Goal: Transaction & Acquisition: Purchase product/service

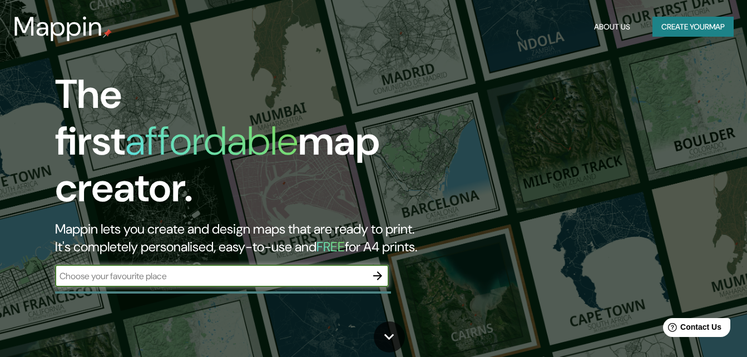
click at [185, 159] on h1 "The first affordable map creator." at bounding box center [242, 145] width 374 height 149
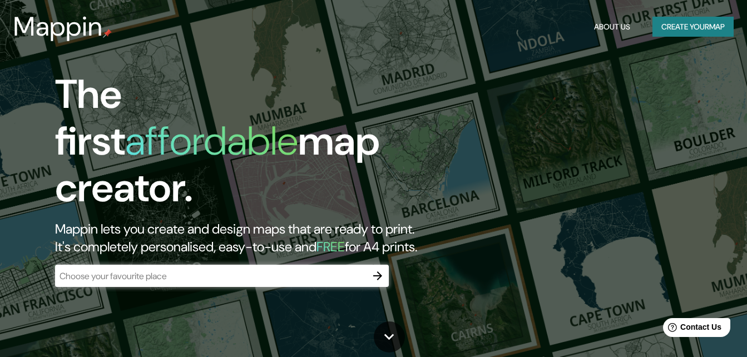
drag, startPoint x: 175, startPoint y: 214, endPoint x: 171, endPoint y: 240, distance: 27.0
click at [174, 220] on h2 "Mappin lets you create and design maps that are ready to print. It's completely…" at bounding box center [242, 238] width 374 height 36
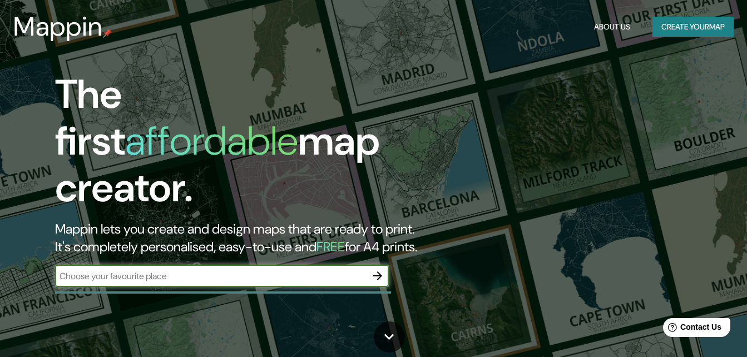
click at [176, 270] on input "text" at bounding box center [211, 276] width 312 height 13
type input "[GEOGRAPHIC_DATA]"
click at [377, 269] on icon "button" at bounding box center [377, 275] width 13 height 13
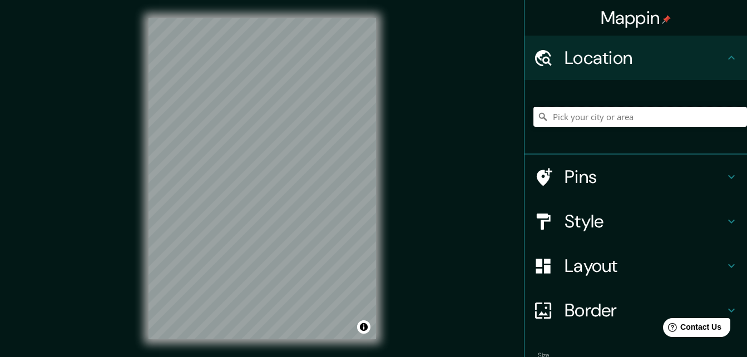
click at [616, 122] on input "Pick your city or area" at bounding box center [641, 117] width 214 height 20
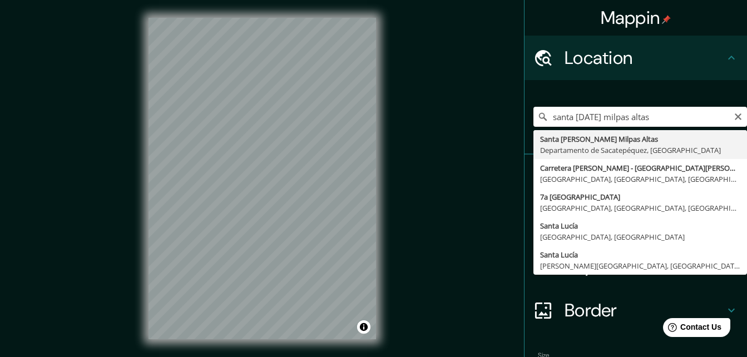
type input "Santa [PERSON_NAME] Milpas Altas, [GEOGRAPHIC_DATA], [GEOGRAPHIC_DATA]"
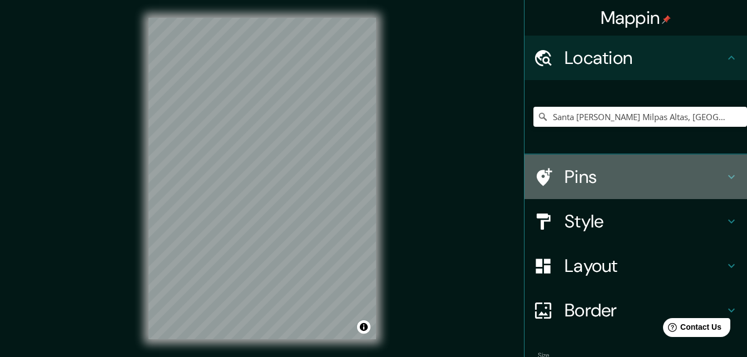
click at [725, 178] on icon at bounding box center [731, 176] width 13 height 13
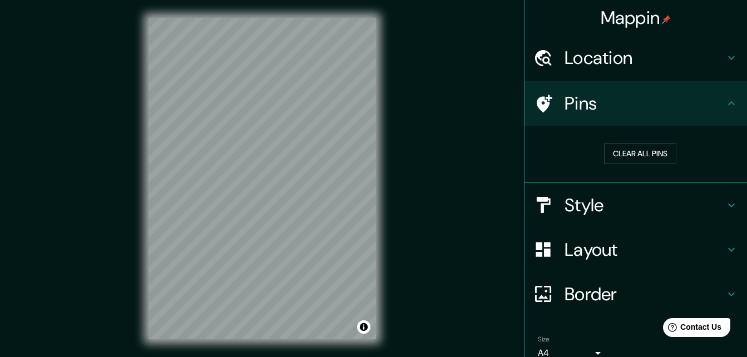
click at [729, 102] on icon at bounding box center [732, 103] width 7 height 4
click at [725, 101] on icon at bounding box center [731, 103] width 13 height 13
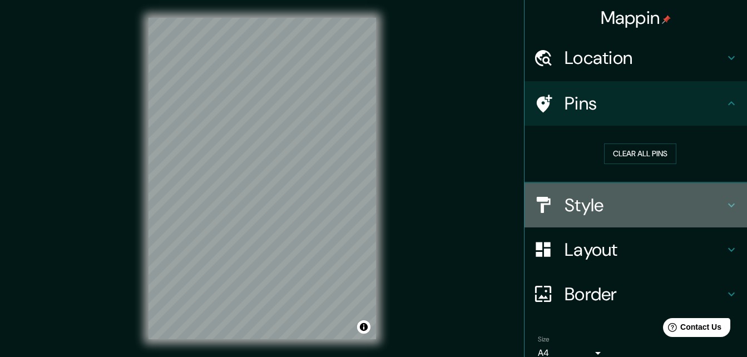
click at [568, 209] on h4 "Style" at bounding box center [645, 205] width 160 height 22
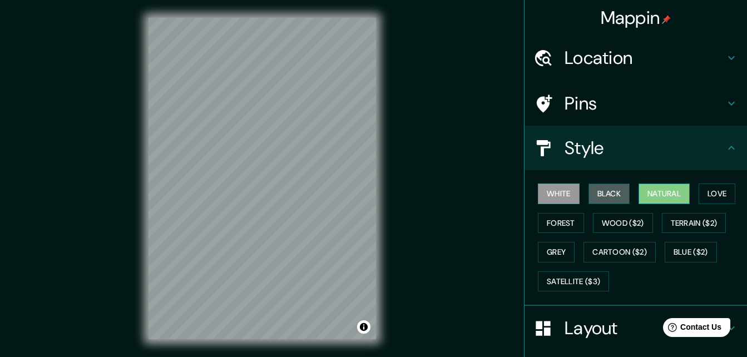
drag, startPoint x: 609, startPoint y: 193, endPoint x: 643, endPoint y: 195, distance: 34.6
click at [609, 193] on button "Black" at bounding box center [610, 194] width 42 height 21
click at [650, 195] on button "Natural" at bounding box center [664, 194] width 51 height 21
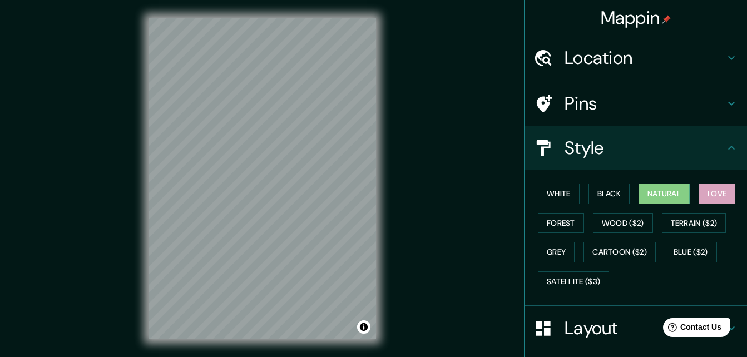
click at [708, 189] on button "Love" at bounding box center [717, 194] width 37 height 21
click at [559, 221] on button "Forest" at bounding box center [561, 223] width 46 height 21
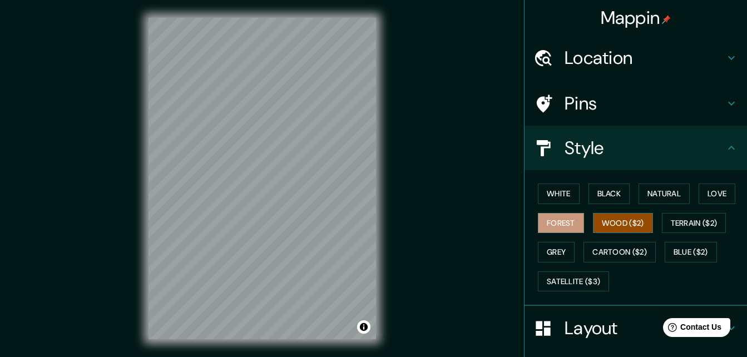
click at [627, 224] on button "Wood ($2)" at bounding box center [623, 223] width 60 height 21
click at [683, 224] on button "Terrain ($2)" at bounding box center [694, 223] width 65 height 21
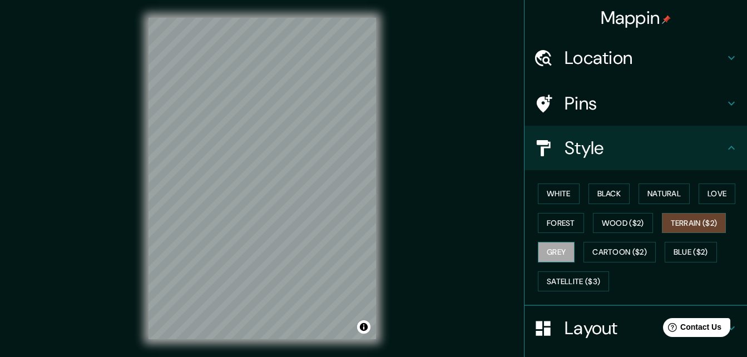
click at [546, 243] on button "Grey" at bounding box center [556, 252] width 37 height 21
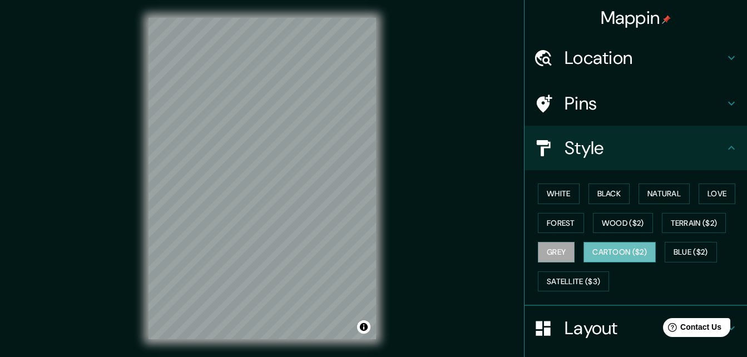
click at [606, 254] on button "Cartoon ($2)" at bounding box center [620, 252] width 72 height 21
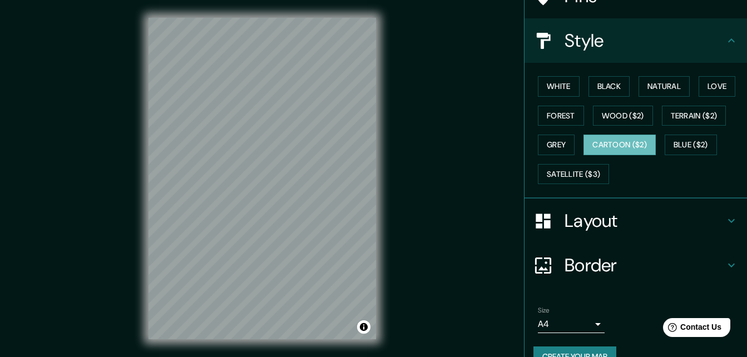
scroll to position [111, 0]
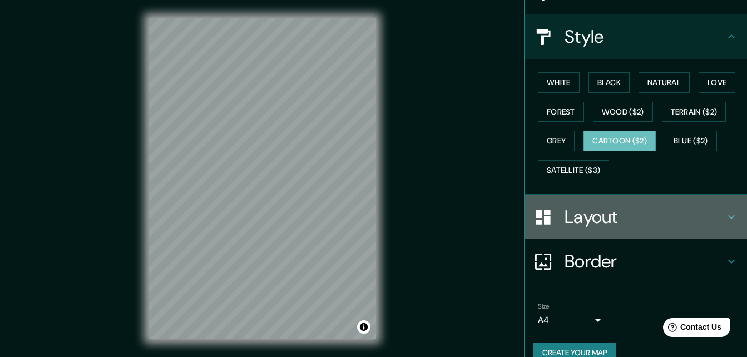
click at [725, 212] on icon at bounding box center [731, 216] width 13 height 13
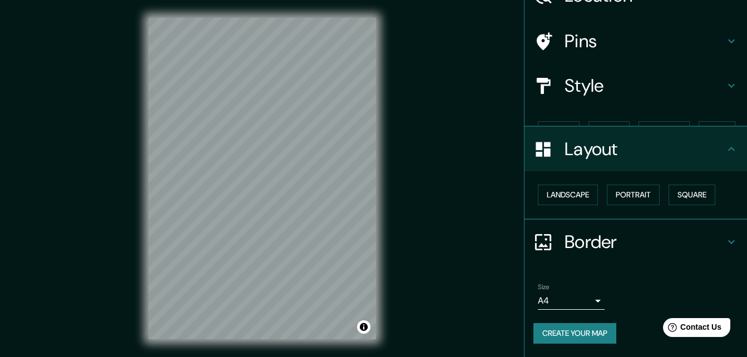
scroll to position [43, 0]
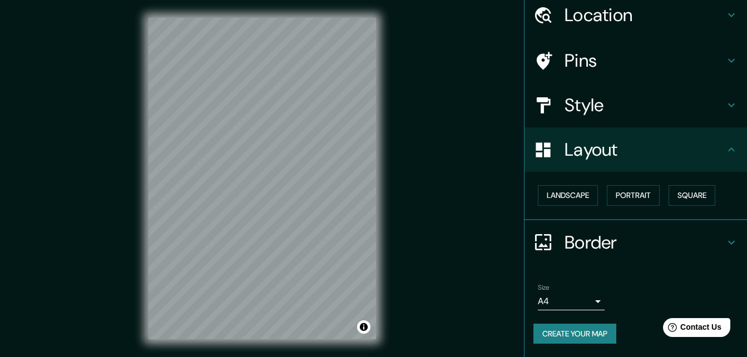
click at [556, 245] on div at bounding box center [549, 242] width 31 height 19
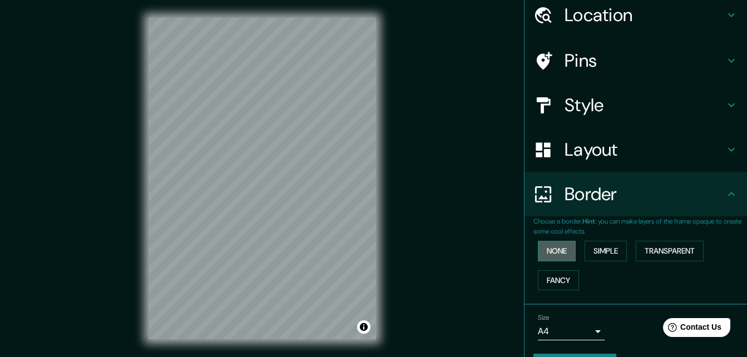
click at [551, 253] on button "None" at bounding box center [557, 251] width 38 height 21
click at [603, 254] on button "Simple" at bounding box center [606, 251] width 42 height 21
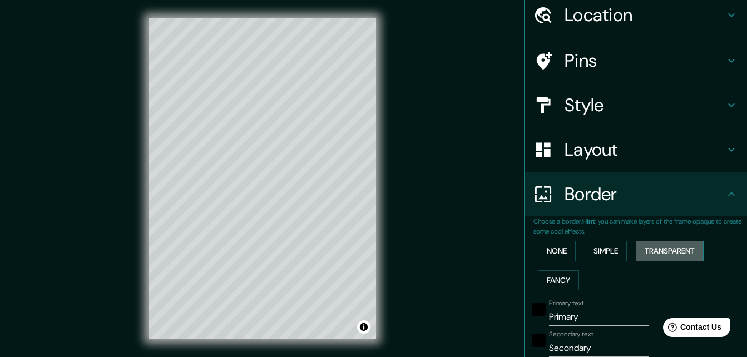
click at [648, 253] on button "Transparent" at bounding box center [670, 251] width 68 height 21
click at [557, 281] on button "Fancy" at bounding box center [558, 280] width 41 height 21
click at [552, 254] on button "None" at bounding box center [557, 251] width 38 height 21
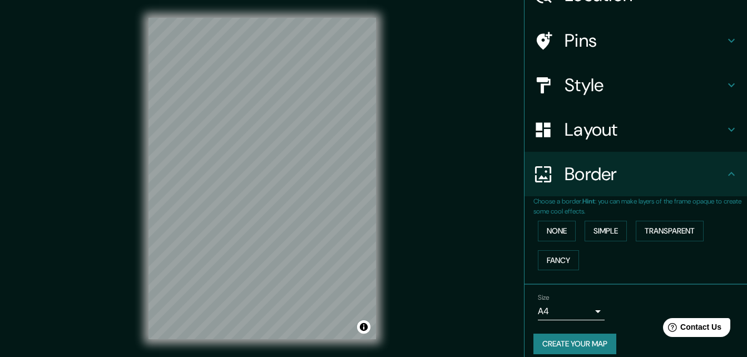
scroll to position [73, 0]
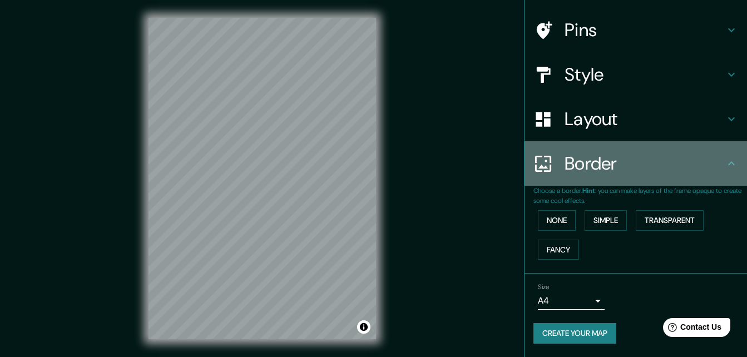
click at [725, 161] on icon at bounding box center [731, 163] width 13 height 13
click at [729, 164] on icon at bounding box center [732, 163] width 7 height 4
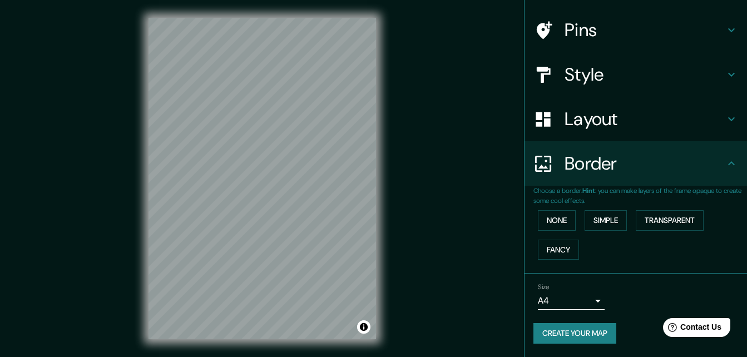
click at [537, 169] on icon at bounding box center [543, 163] width 19 height 19
click at [655, 121] on h4 "Layout" at bounding box center [645, 119] width 160 height 22
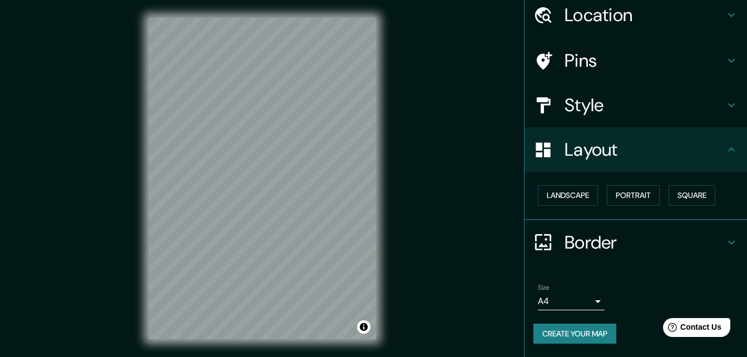
scroll to position [43, 0]
click at [567, 196] on button "Landscape" at bounding box center [568, 195] width 60 height 21
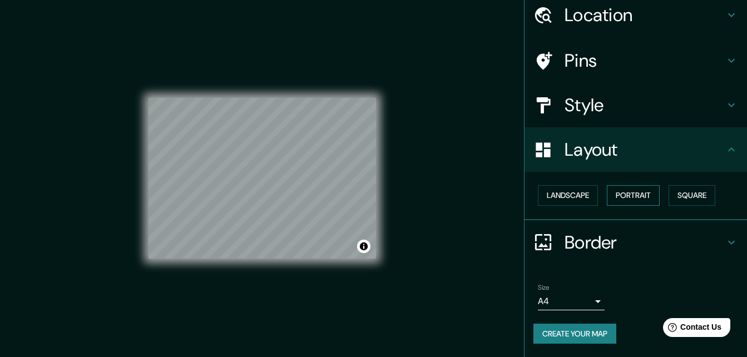
click at [626, 196] on button "Portrait" at bounding box center [633, 195] width 53 height 21
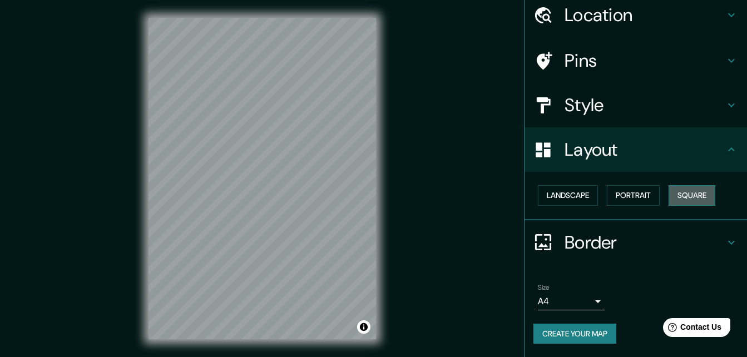
click at [680, 198] on button "Square" at bounding box center [692, 195] width 47 height 21
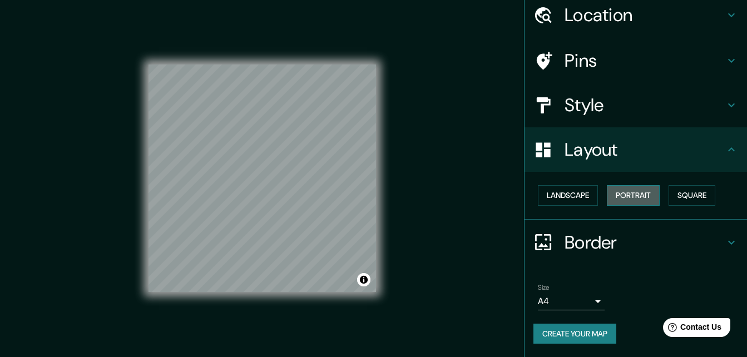
click at [637, 198] on button "Portrait" at bounding box center [633, 195] width 53 height 21
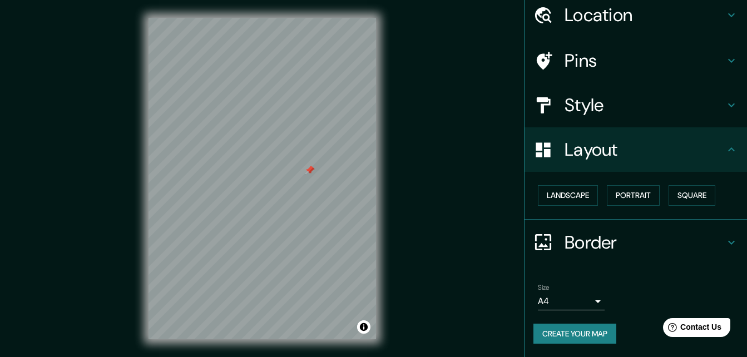
scroll to position [0, 0]
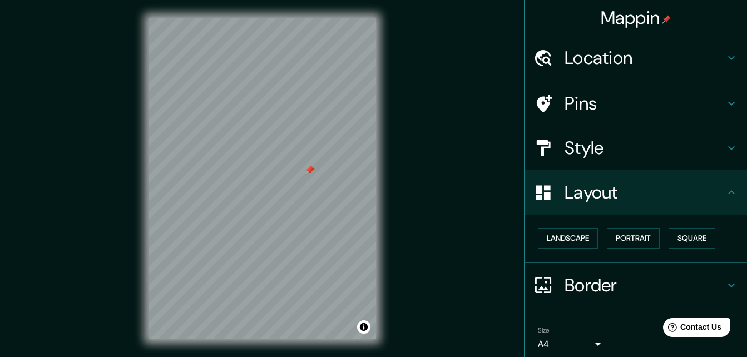
click at [725, 57] on icon at bounding box center [731, 57] width 13 height 13
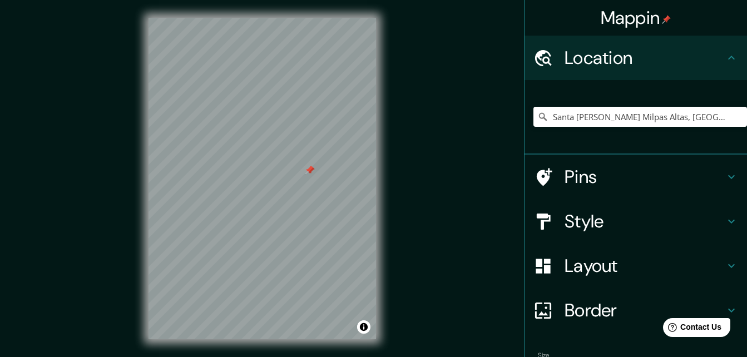
click at [729, 57] on icon at bounding box center [732, 58] width 7 height 4
click at [725, 178] on icon at bounding box center [731, 176] width 13 height 13
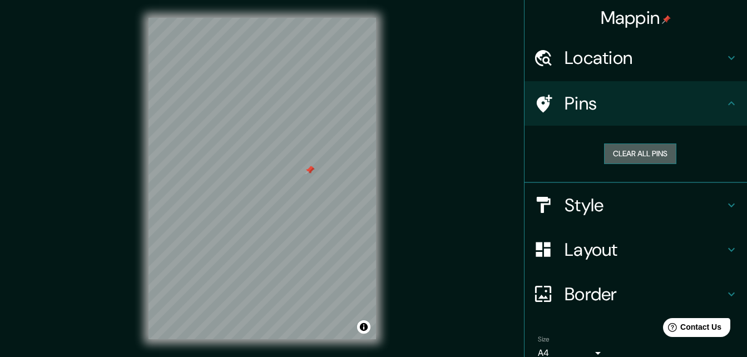
click at [638, 154] on button "Clear all pins" at bounding box center [640, 154] width 72 height 21
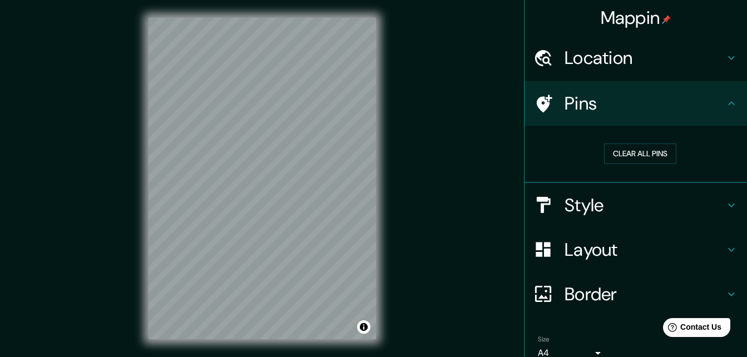
click at [579, 102] on h4 "Pins" at bounding box center [645, 103] width 160 height 22
click at [726, 103] on icon at bounding box center [731, 103] width 13 height 13
click at [725, 203] on icon at bounding box center [731, 205] width 13 height 13
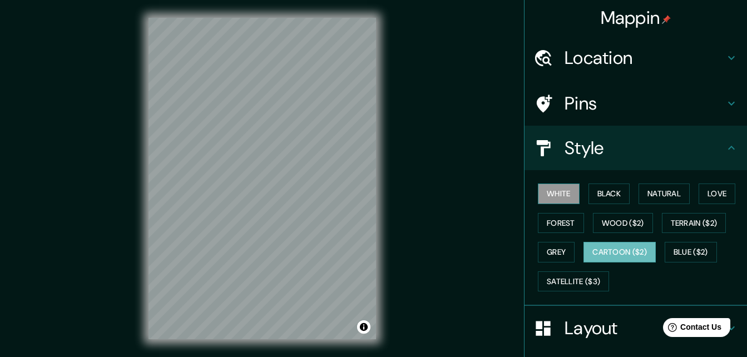
click at [556, 195] on button "White" at bounding box center [559, 194] width 42 height 21
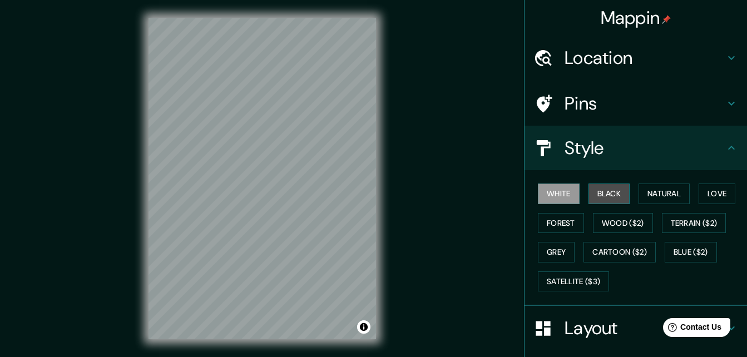
click at [598, 194] on button "Black" at bounding box center [610, 194] width 42 height 21
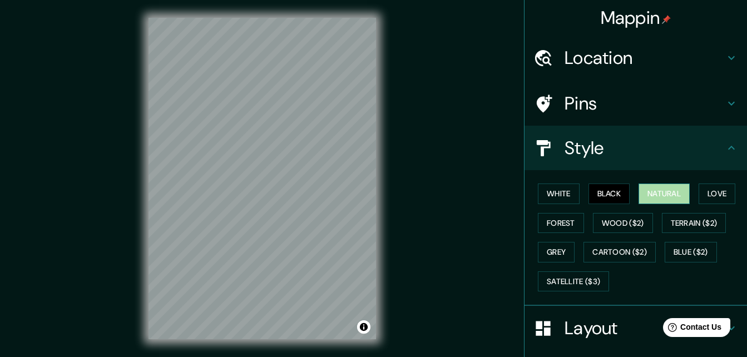
click at [673, 187] on button "Natural" at bounding box center [664, 194] width 51 height 21
click at [710, 191] on button "Love" at bounding box center [717, 194] width 37 height 21
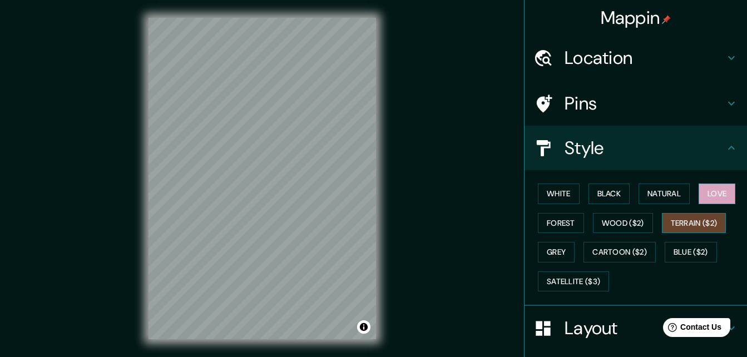
click at [701, 223] on button "Terrain ($2)" at bounding box center [694, 223] width 65 height 21
click at [627, 225] on button "Wood ($2)" at bounding box center [623, 223] width 60 height 21
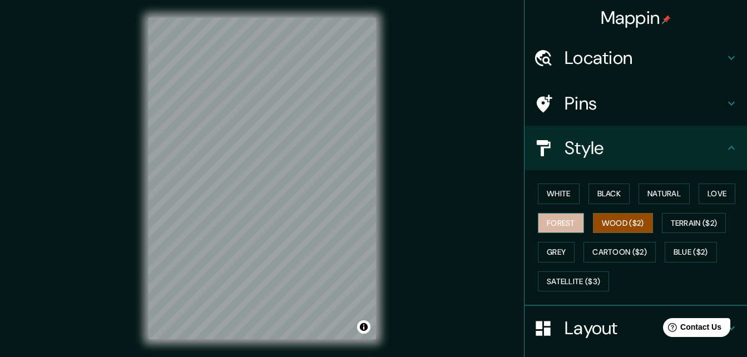
click at [560, 230] on button "Forest" at bounding box center [561, 223] width 46 height 21
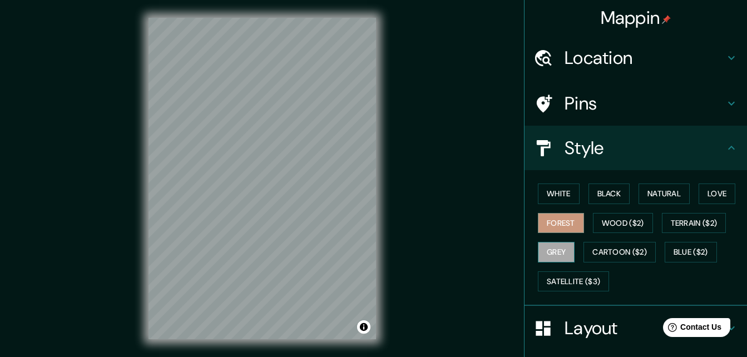
click at [554, 253] on button "Grey" at bounding box center [556, 252] width 37 height 21
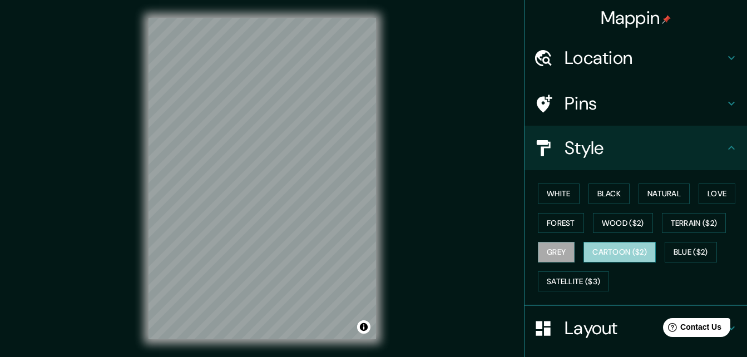
click at [622, 252] on button "Cartoon ($2)" at bounding box center [620, 252] width 72 height 21
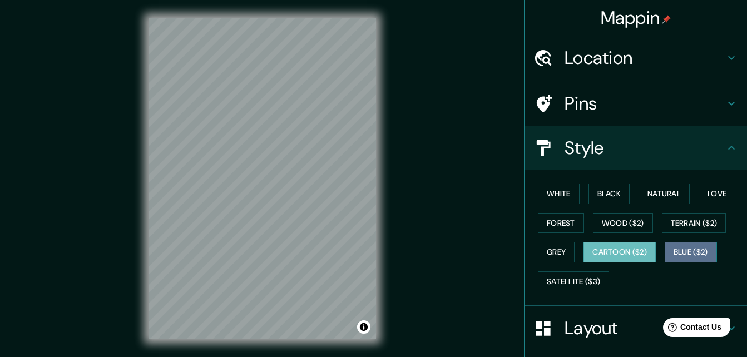
click at [693, 252] on button "Blue ($2)" at bounding box center [691, 252] width 52 height 21
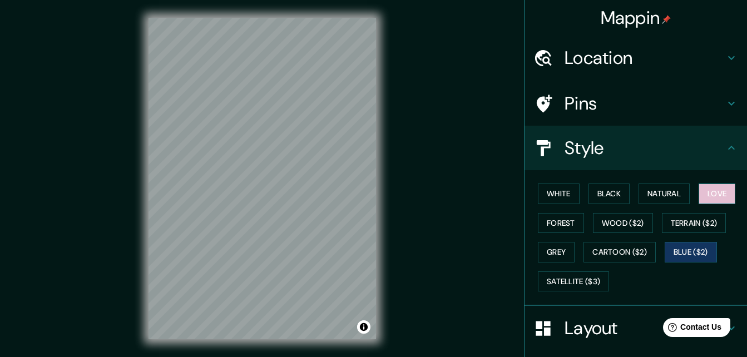
click at [710, 193] on button "Love" at bounding box center [717, 194] width 37 height 21
click at [648, 189] on button "Natural" at bounding box center [664, 194] width 51 height 21
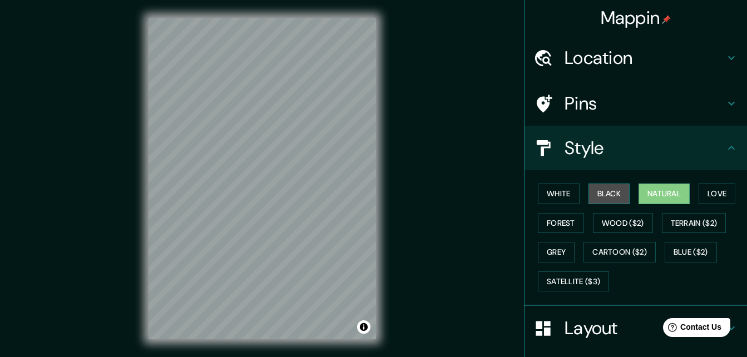
click at [606, 193] on button "Black" at bounding box center [610, 194] width 42 height 21
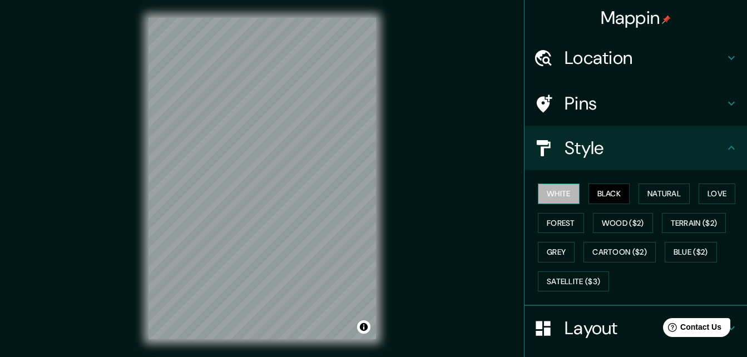
click at [568, 194] on button "White" at bounding box center [559, 194] width 42 height 21
click at [605, 191] on button "Black" at bounding box center [610, 194] width 42 height 21
click at [671, 190] on button "Natural" at bounding box center [664, 194] width 51 height 21
click at [553, 191] on button "White" at bounding box center [559, 194] width 42 height 21
click at [559, 223] on button "Forest" at bounding box center [561, 223] width 46 height 21
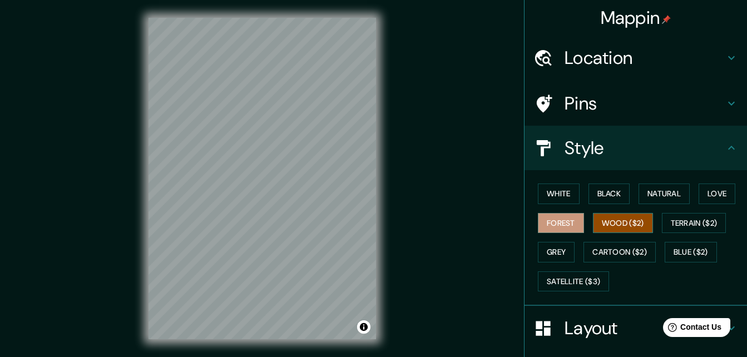
click at [607, 225] on button "Wood ($2)" at bounding box center [623, 223] width 60 height 21
click at [610, 188] on button "Black" at bounding box center [610, 194] width 42 height 21
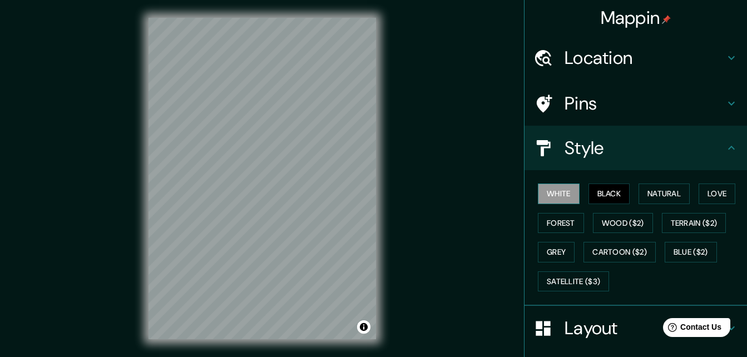
click at [549, 188] on button "White" at bounding box center [559, 194] width 42 height 21
click at [567, 281] on button "Satellite ($3)" at bounding box center [573, 282] width 71 height 21
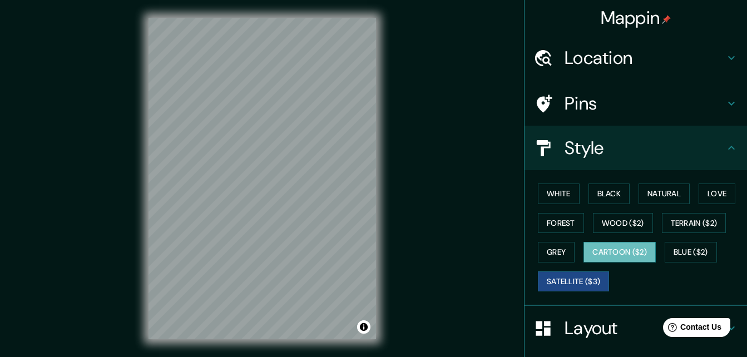
drag, startPoint x: 602, startPoint y: 248, endPoint x: 631, endPoint y: 247, distance: 28.4
click at [603, 248] on button "Cartoon ($2)" at bounding box center [620, 252] width 72 height 21
click at [365, 326] on button "Toggle attribution" at bounding box center [363, 327] width 13 height 13
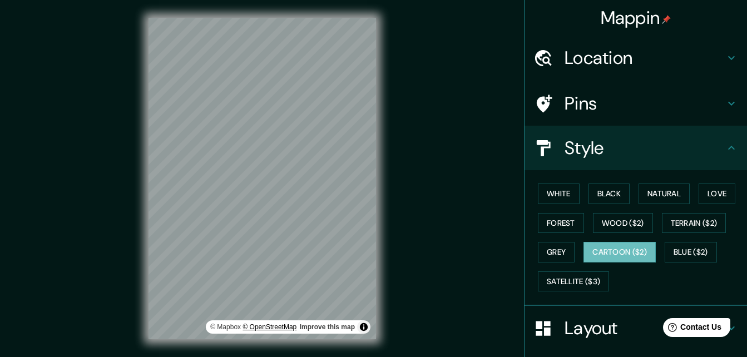
click at [272, 324] on link "© OpenStreetMap" at bounding box center [270, 327] width 54 height 8
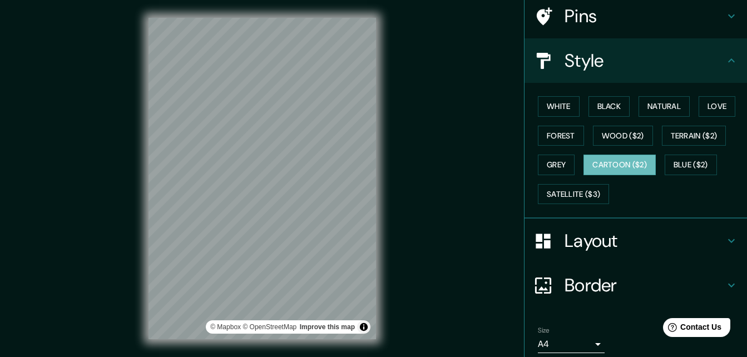
scroll to position [111, 0]
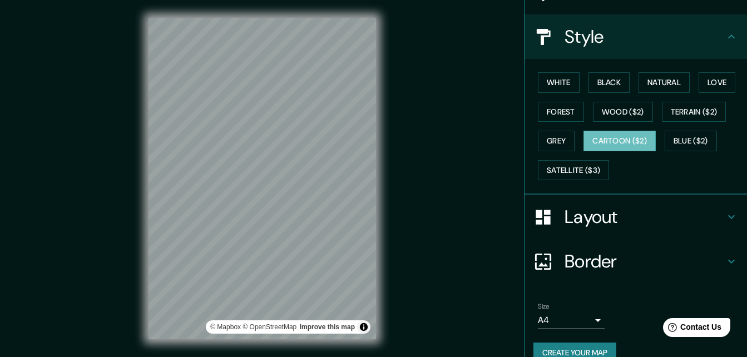
click at [725, 216] on icon at bounding box center [731, 216] width 13 height 13
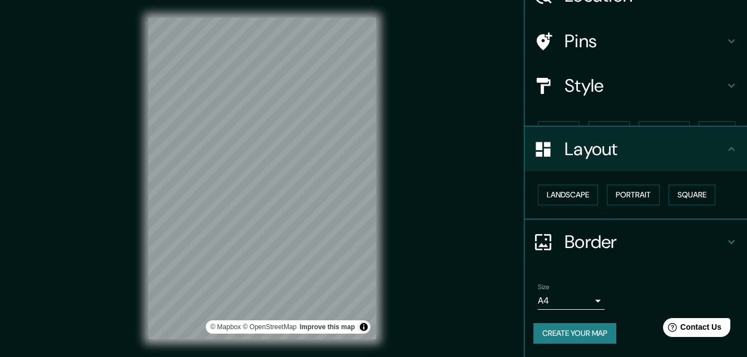
scroll to position [43, 0]
